Goal: Task Accomplishment & Management: Manage account settings

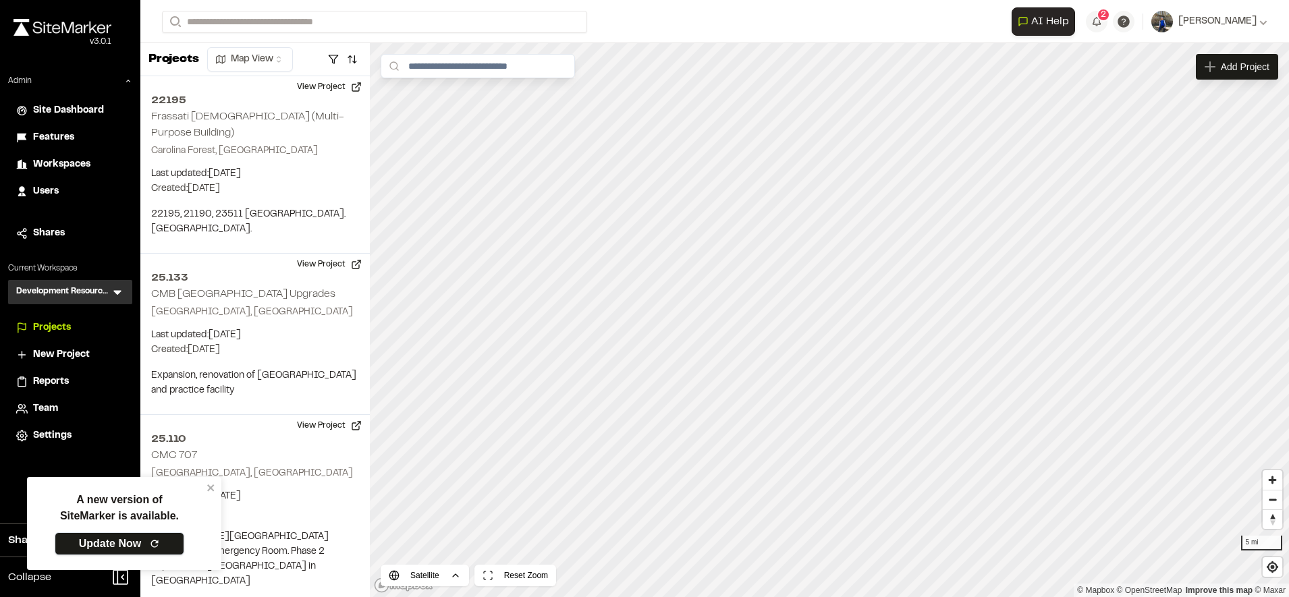
click at [135, 541] on link "Update Now" at bounding box center [120, 544] width 130 height 23
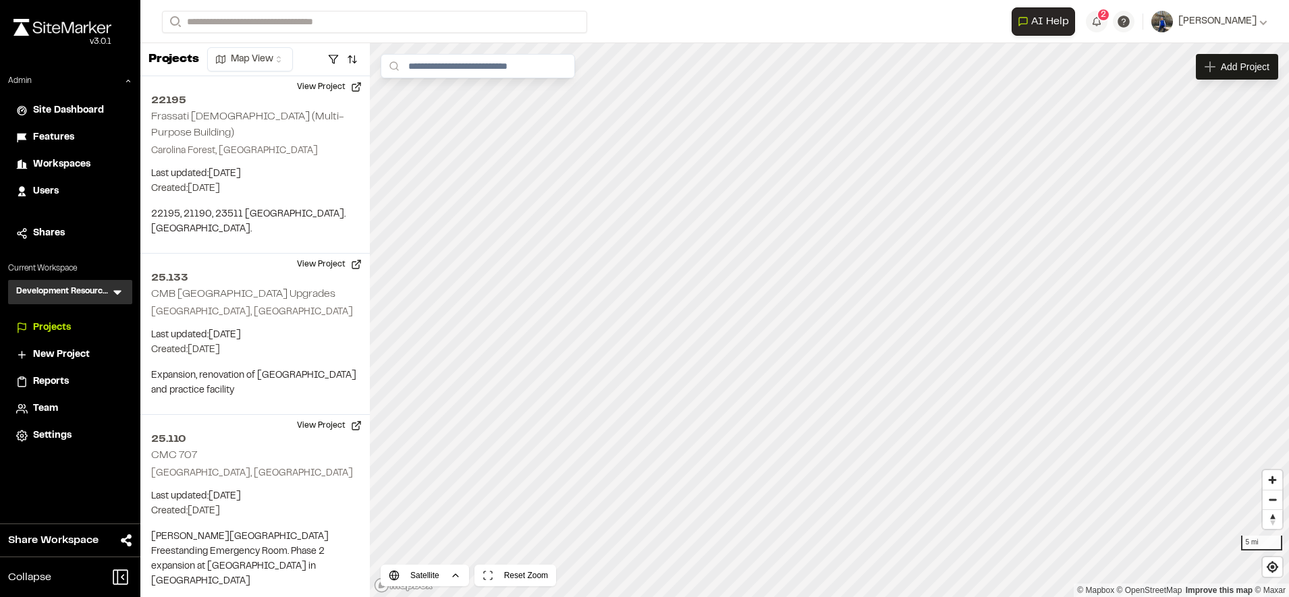
click at [72, 161] on span "Workspaces" at bounding box center [61, 164] width 57 height 15
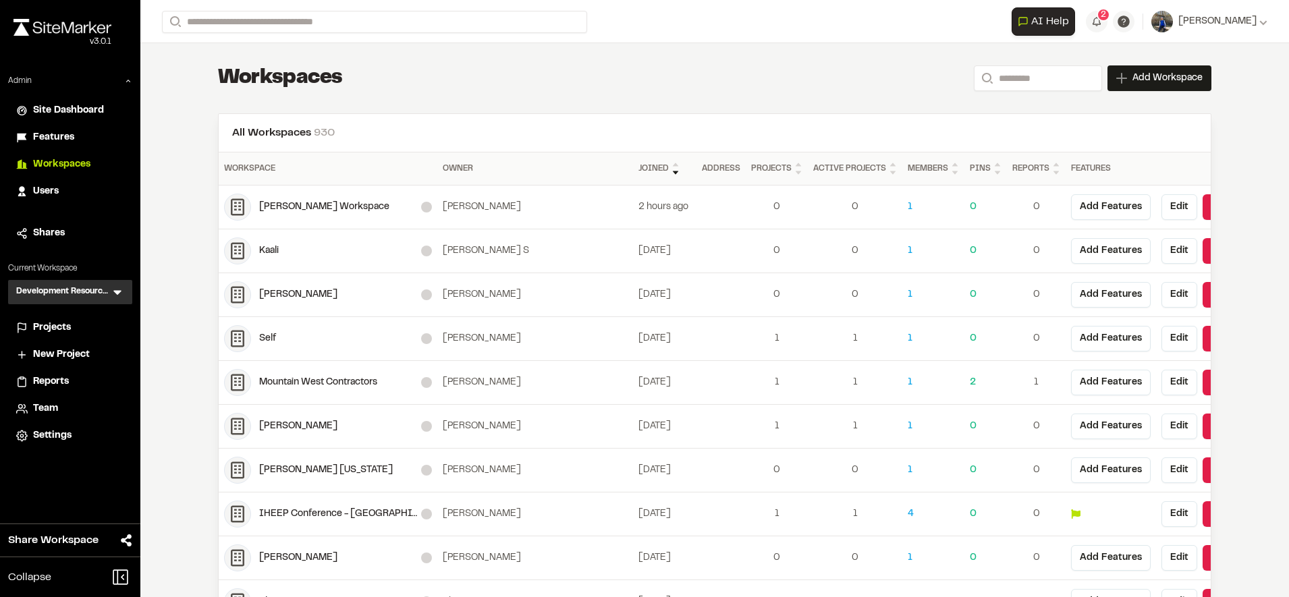
click at [57, 136] on span "Features" at bounding box center [53, 137] width 41 height 15
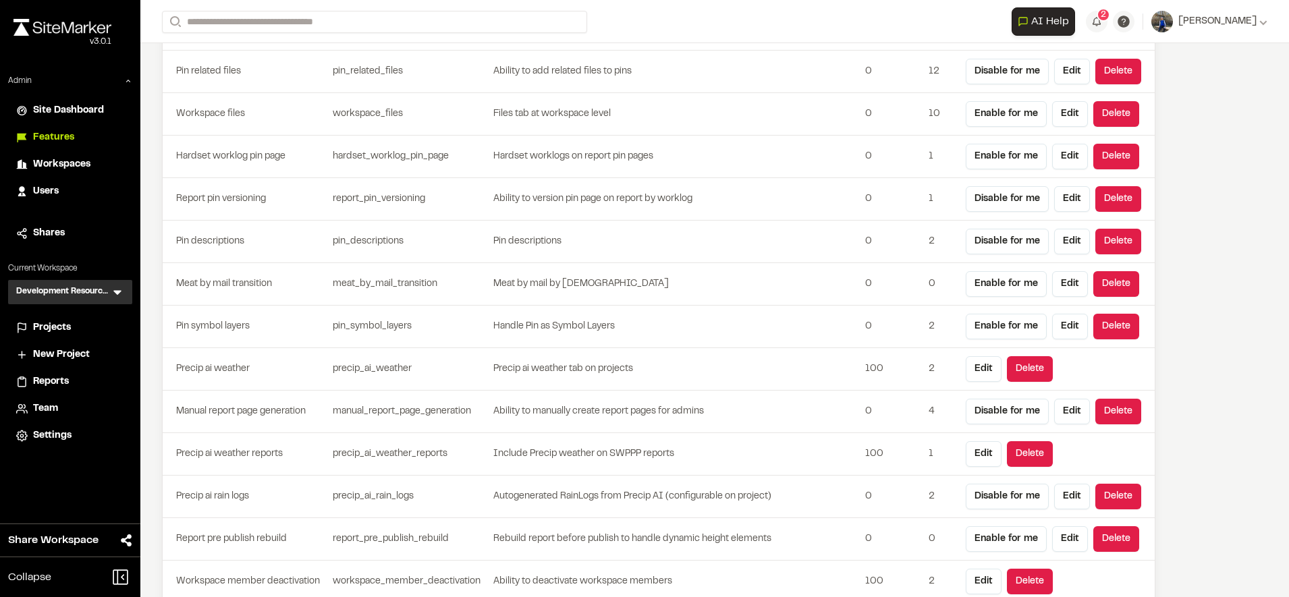
scroll to position [3659, 0]
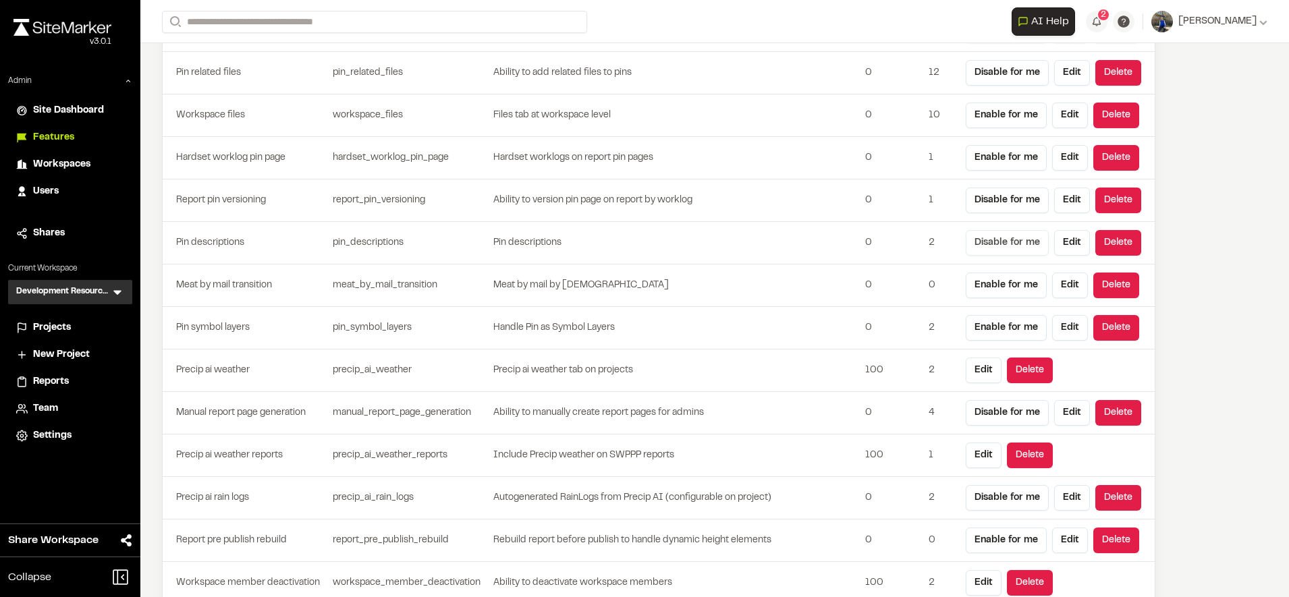
click at [987, 246] on button "Disable for me" at bounding box center [1007, 243] width 83 height 26
